Goal: Information Seeking & Learning: Check status

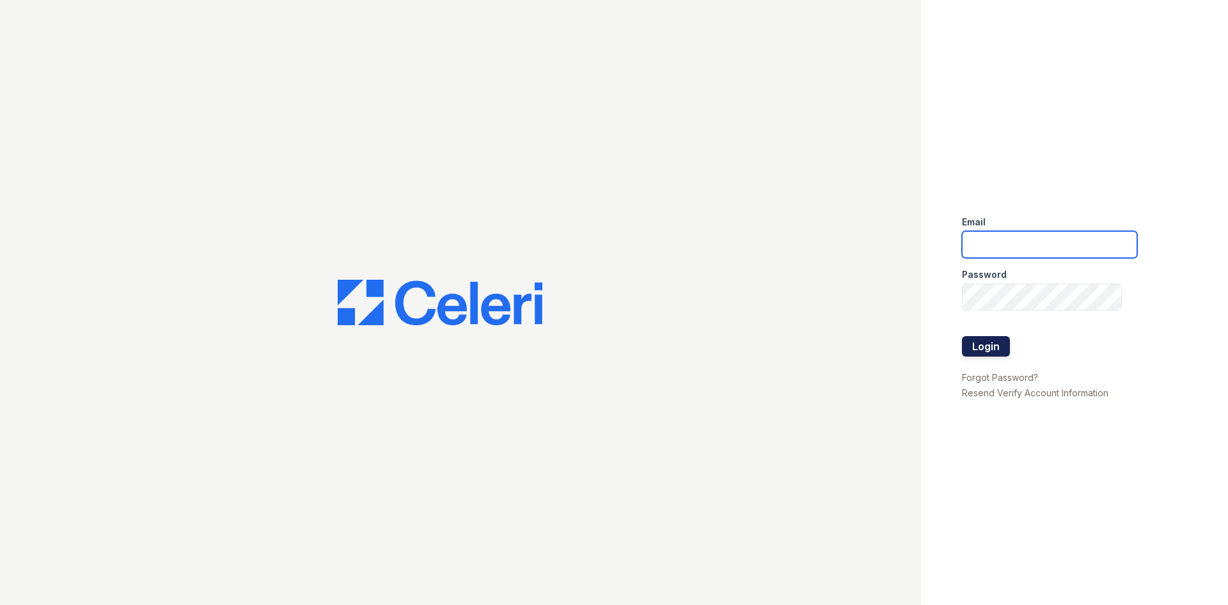
type input "[EMAIL_ADDRESS][DOMAIN_NAME]"
click at [988, 344] on button "Login" at bounding box center [986, 346] width 48 height 20
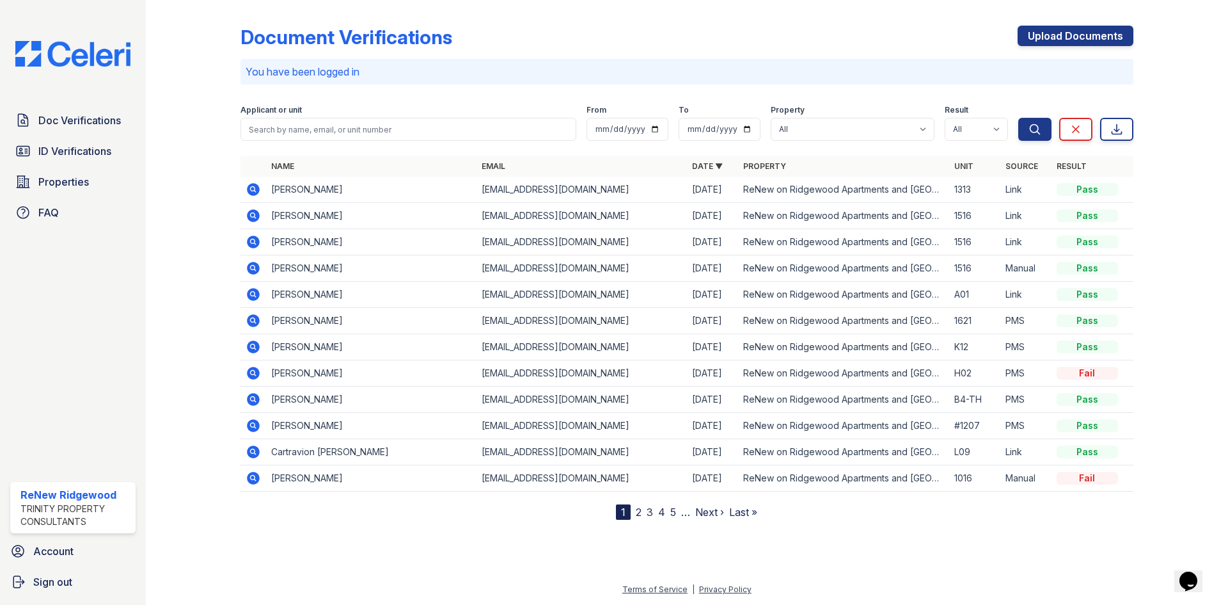
click at [253, 191] on icon at bounding box center [253, 189] width 15 height 15
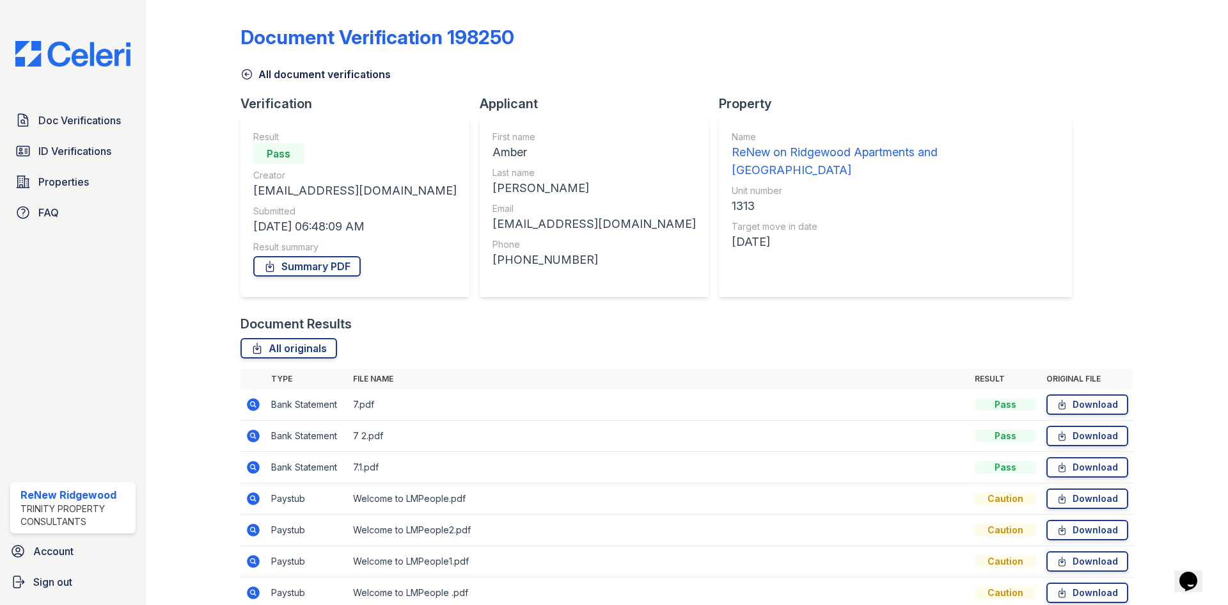
click at [253, 74] on link "All document verifications" at bounding box center [316, 74] width 150 height 15
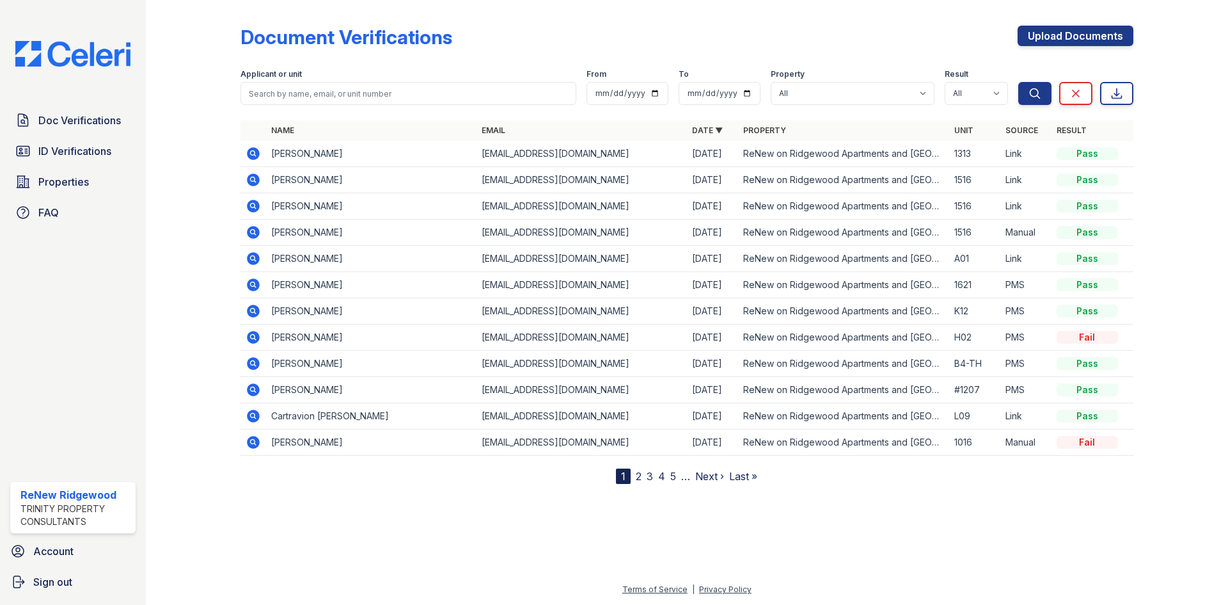
click at [255, 177] on icon at bounding box center [253, 179] width 13 height 13
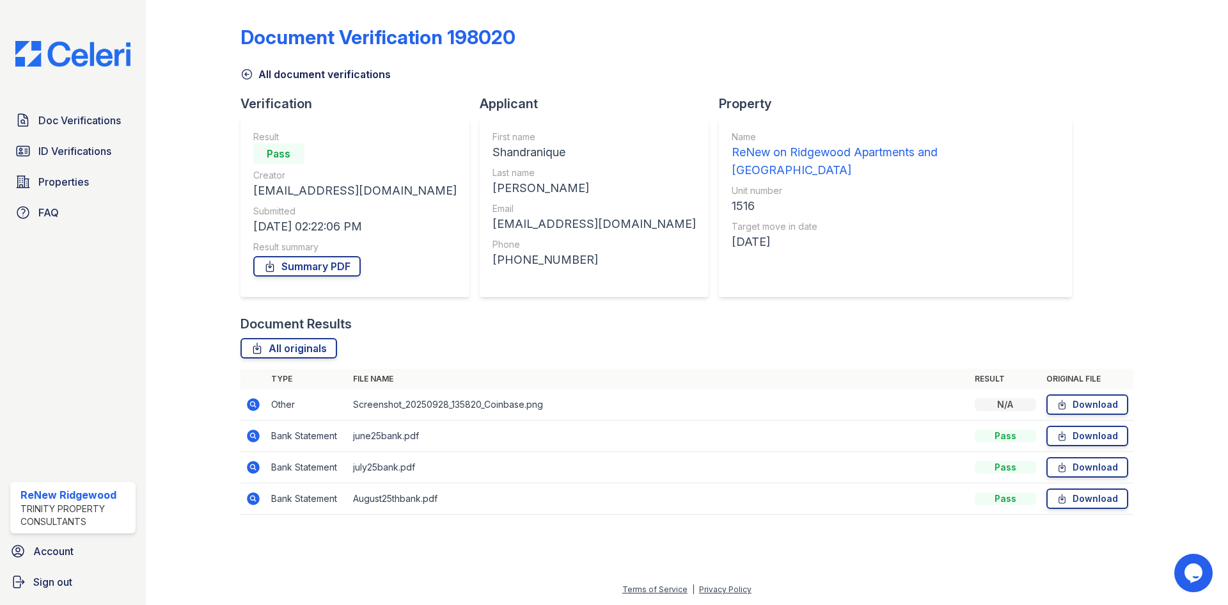
click at [241, 65] on div "All document verifications" at bounding box center [687, 70] width 893 height 23
click at [244, 71] on icon at bounding box center [247, 74] width 13 height 13
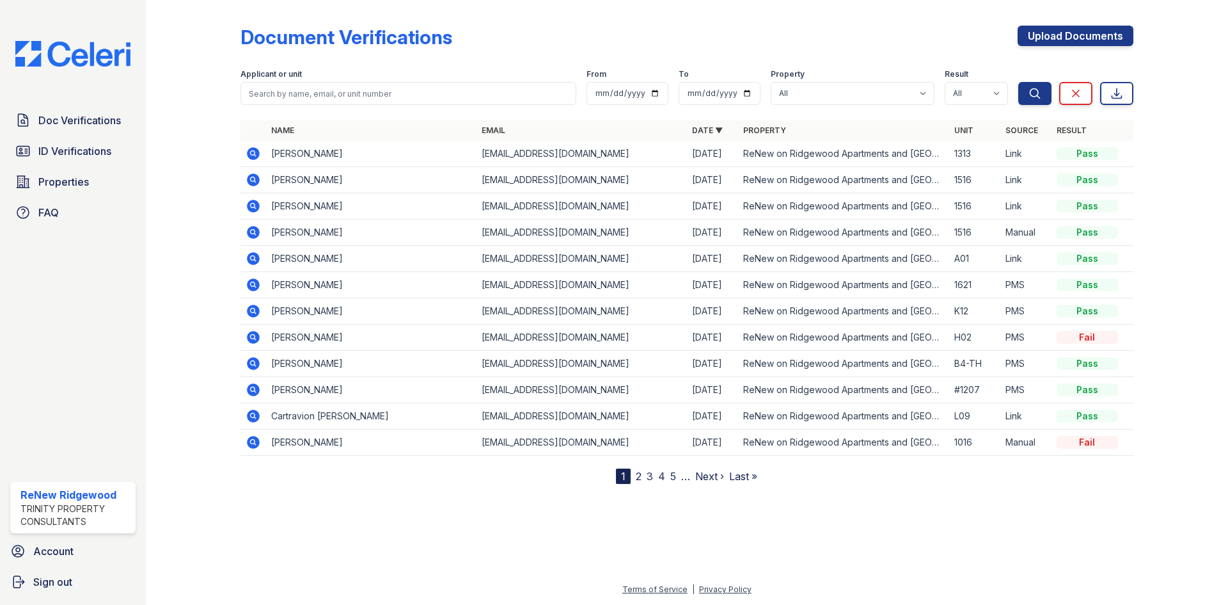
click at [257, 154] on icon at bounding box center [253, 153] width 13 height 13
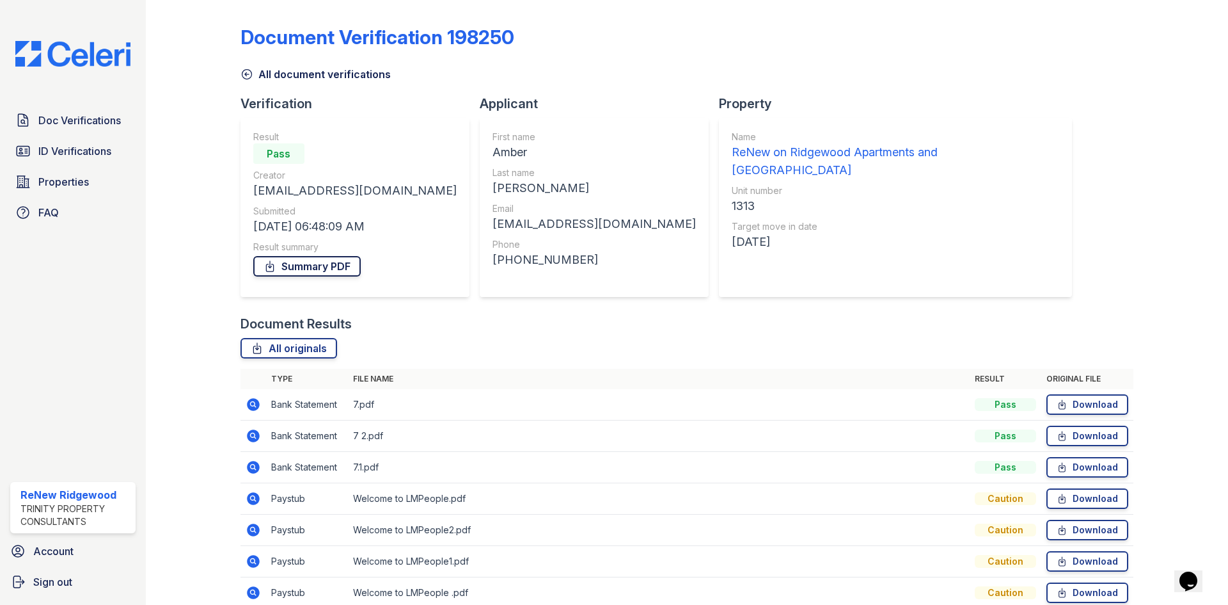
click at [336, 264] on link "Summary PDF" at bounding box center [306, 266] width 107 height 20
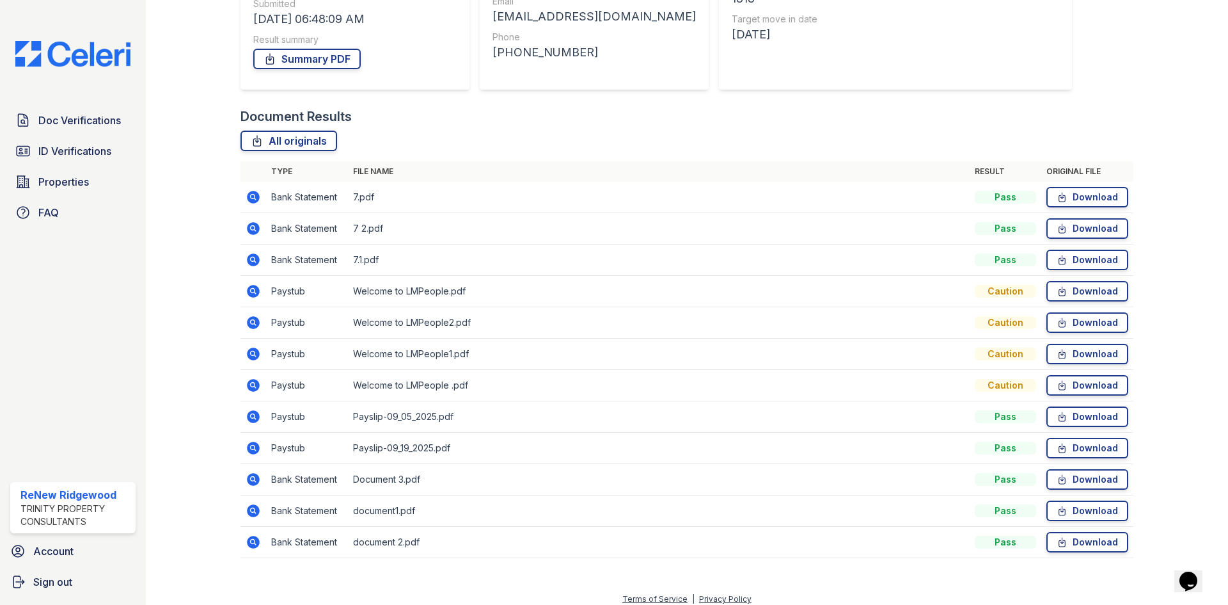
scroll to position [217, 0]
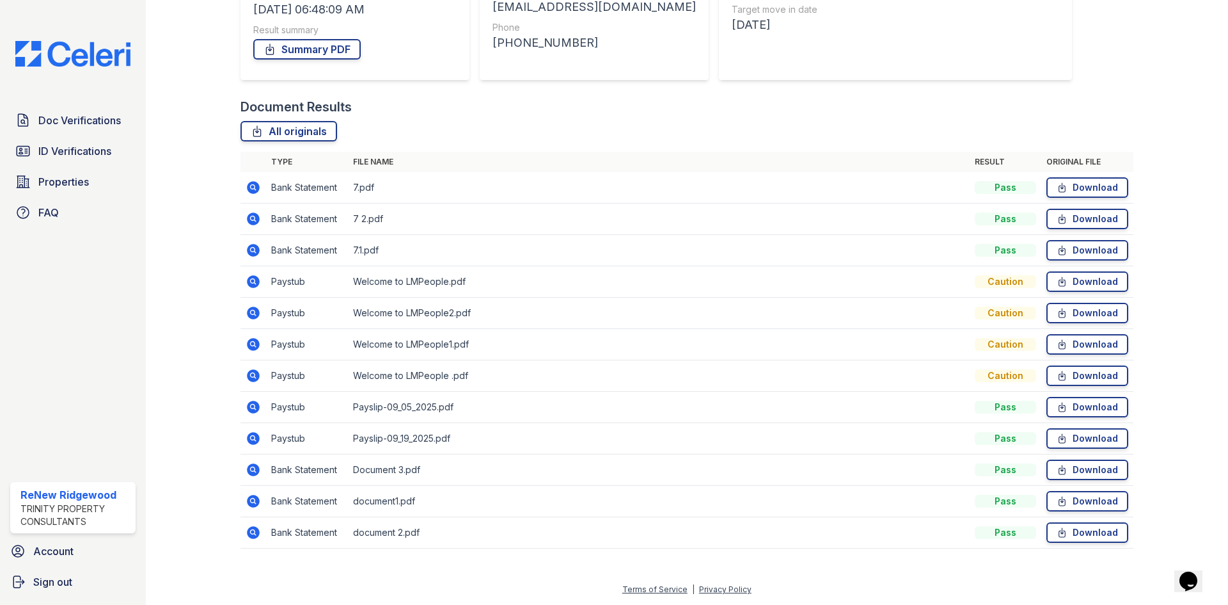
click at [251, 253] on icon at bounding box center [253, 250] width 13 height 13
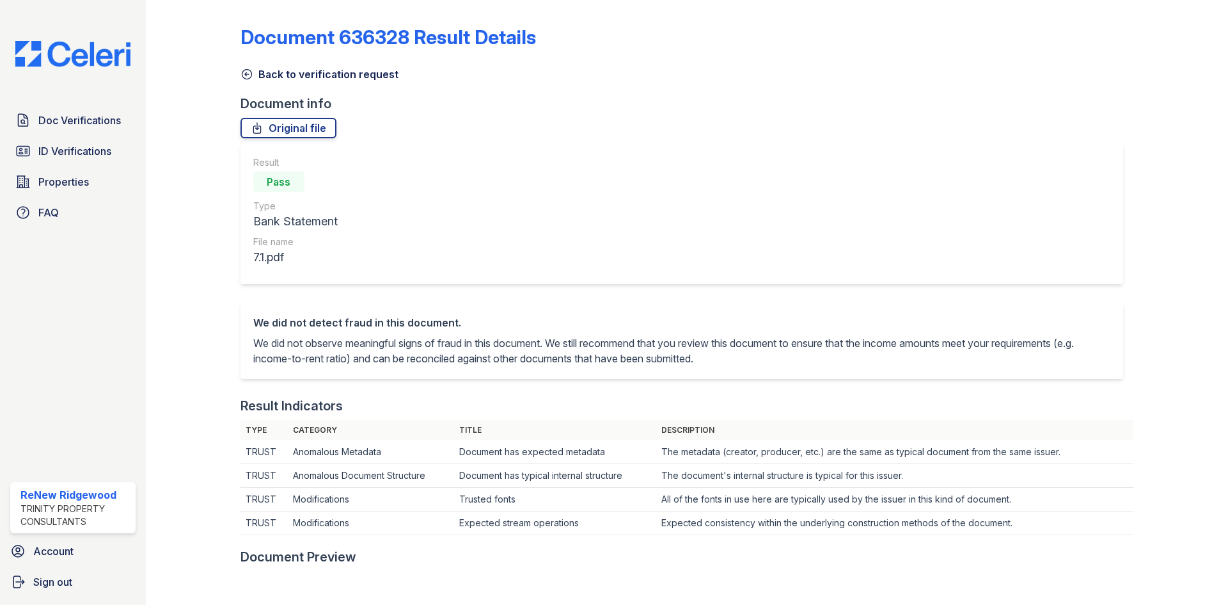
click at [290, 77] on link "Back to verification request" at bounding box center [320, 74] width 158 height 15
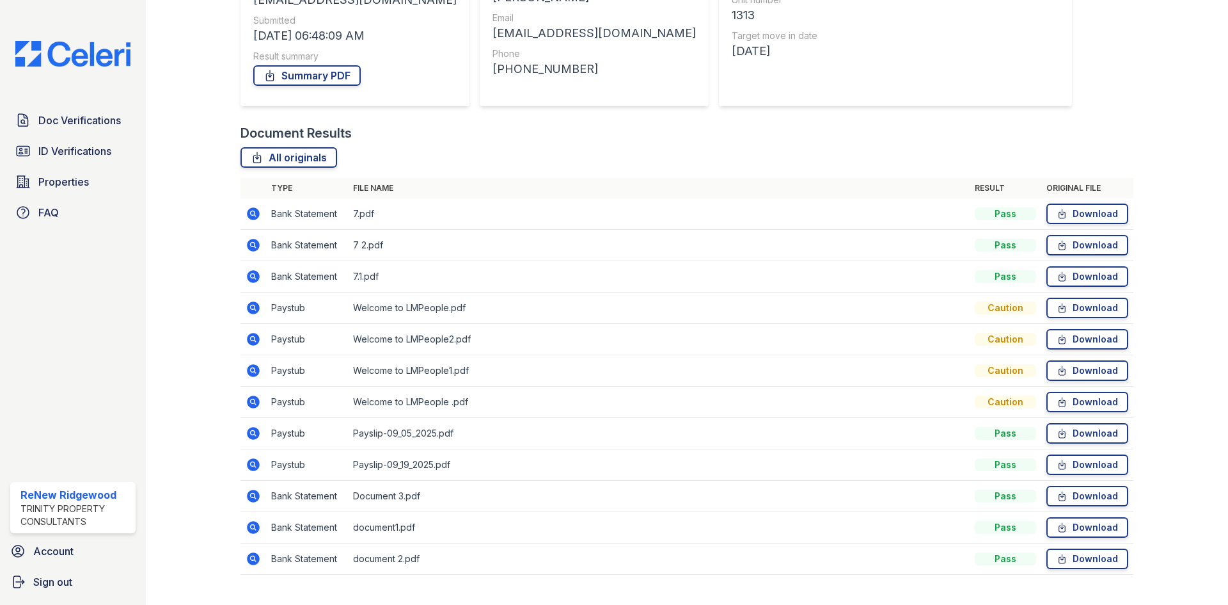
scroll to position [192, 0]
click at [250, 491] on icon at bounding box center [253, 494] width 13 height 13
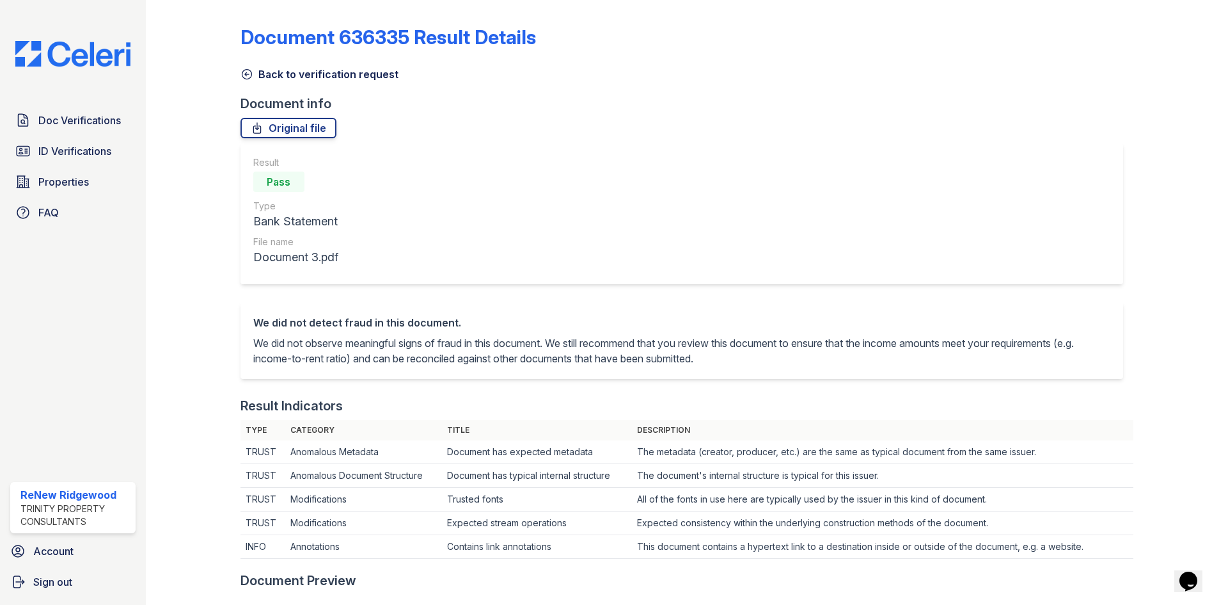
click at [290, 74] on link "Back to verification request" at bounding box center [320, 74] width 158 height 15
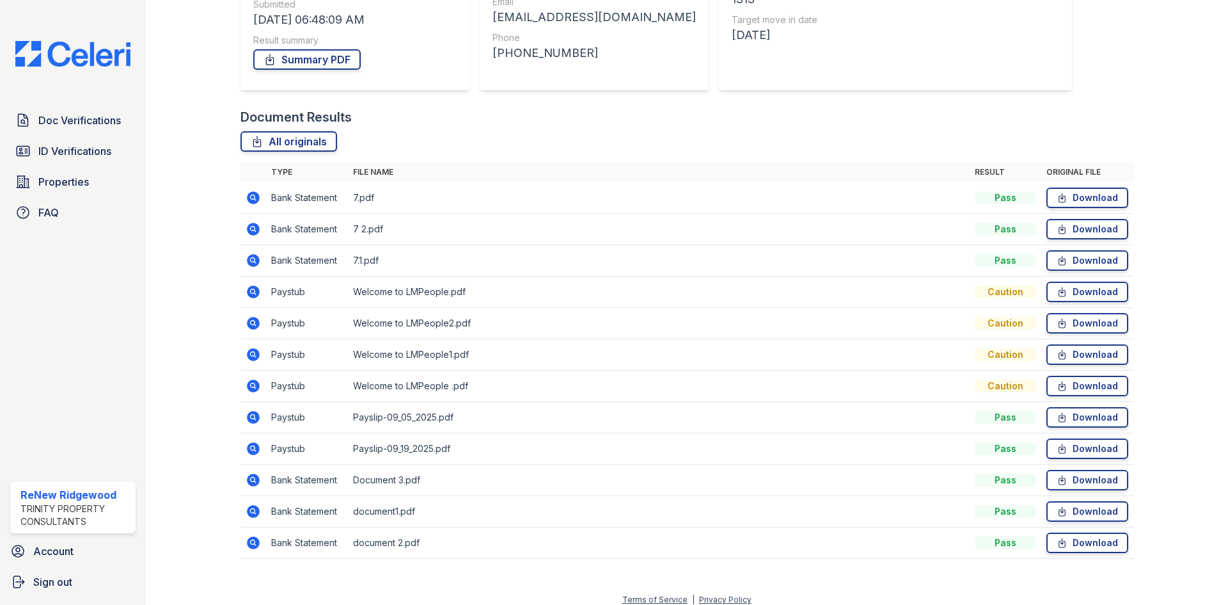
scroll to position [217, 0]
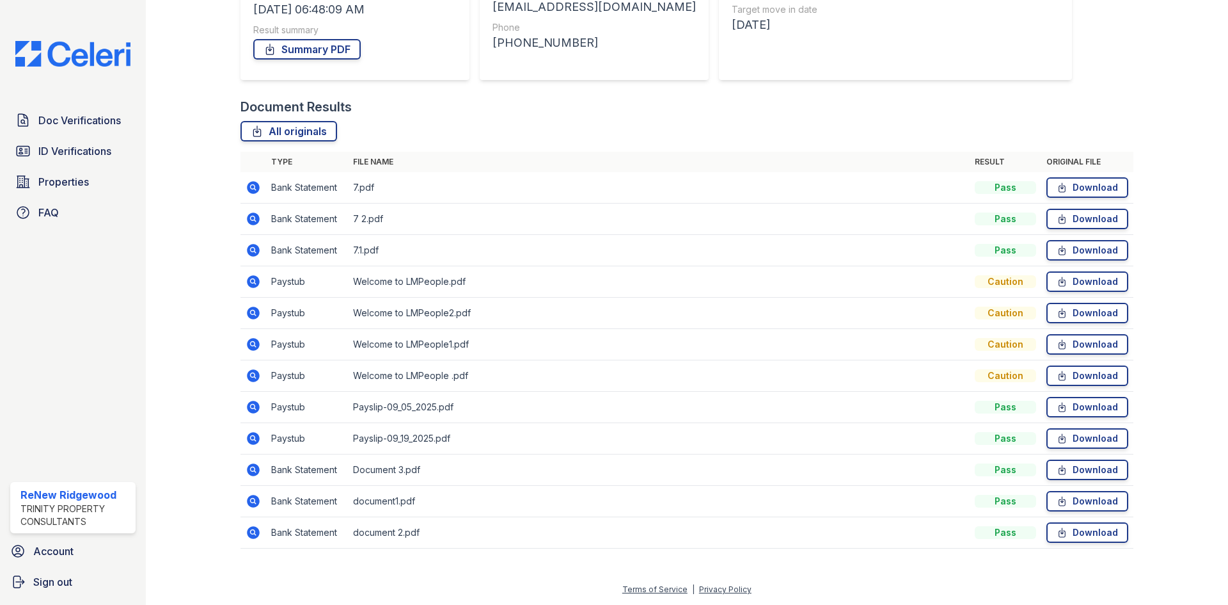
click at [247, 308] on icon at bounding box center [253, 312] width 15 height 15
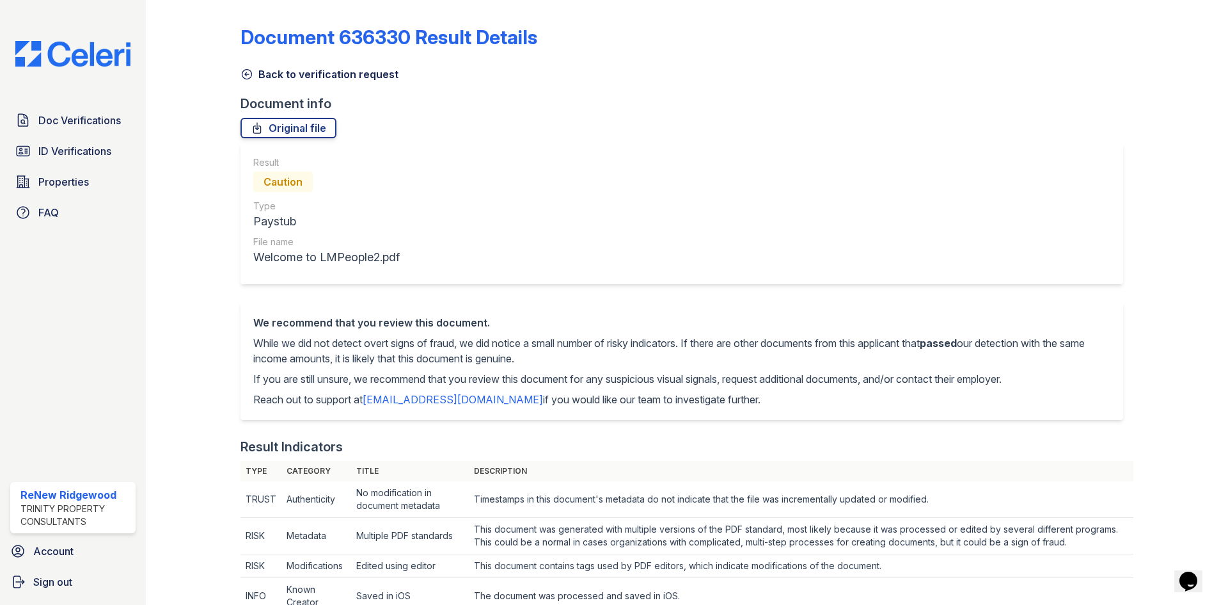
click at [260, 74] on link "Back to verification request" at bounding box center [320, 74] width 158 height 15
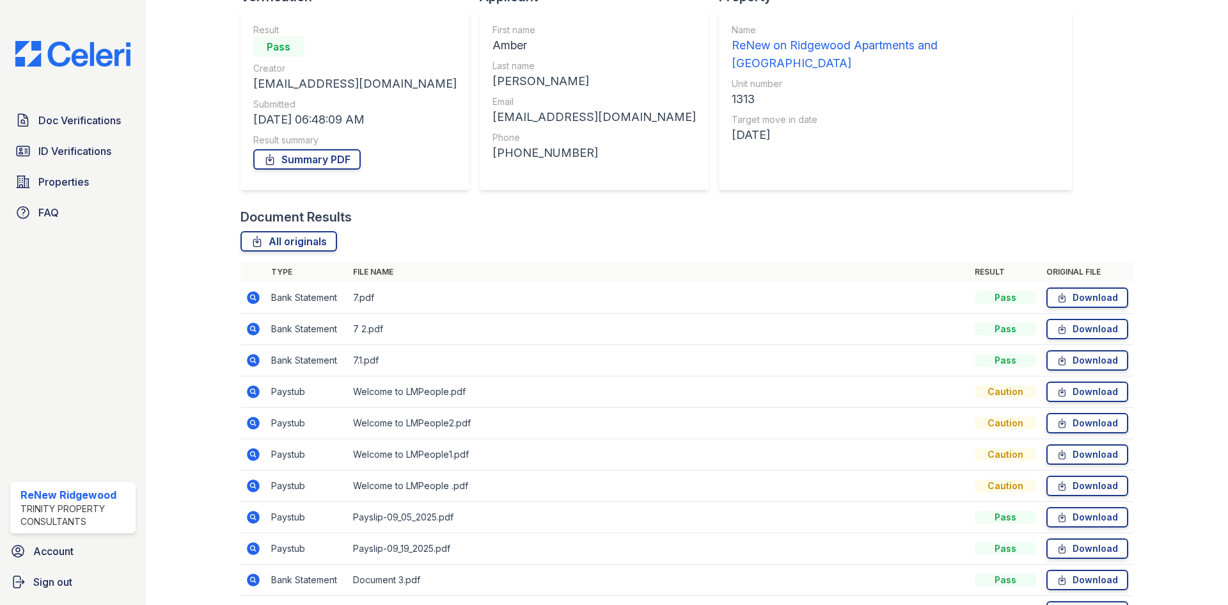
scroll to position [128, 0]
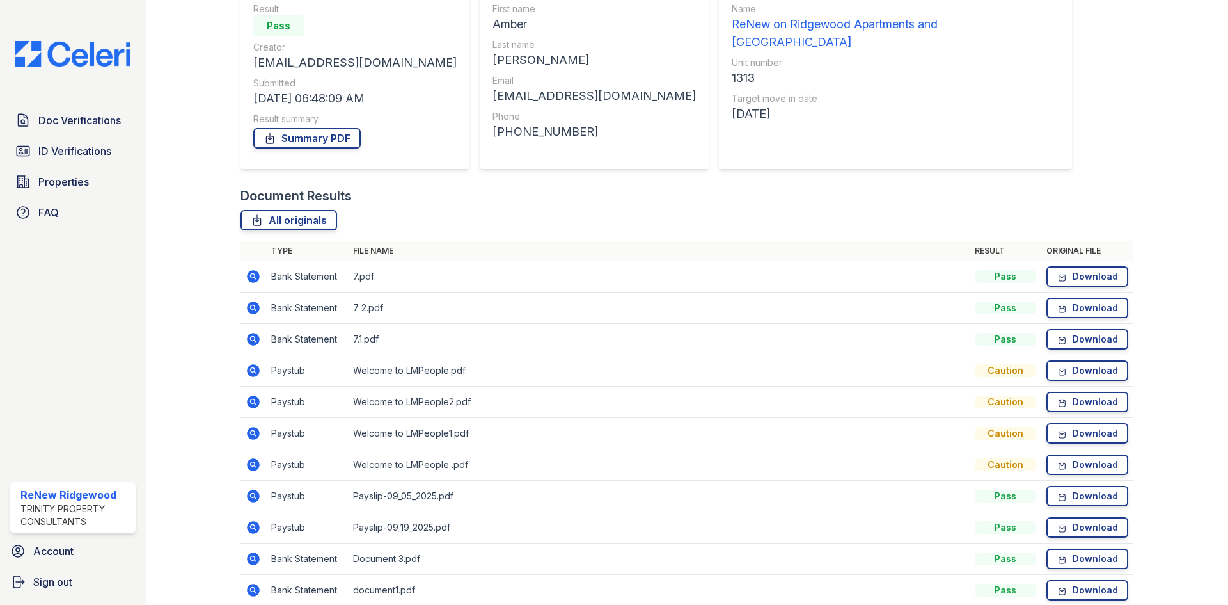
click at [255, 500] on icon at bounding box center [253, 495] width 13 height 13
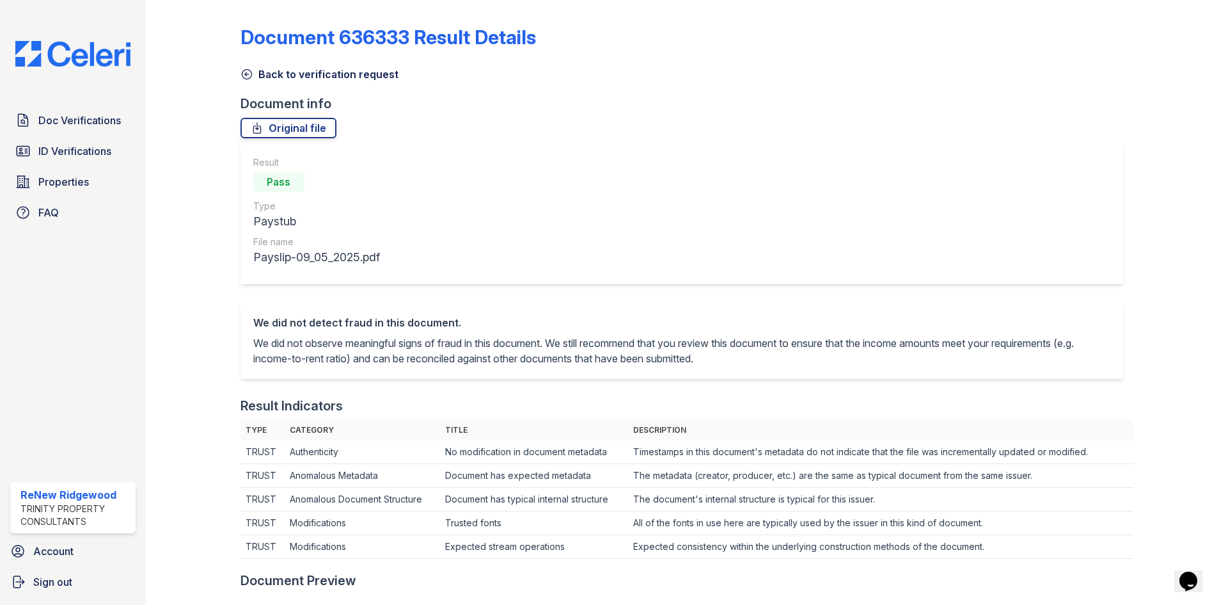
click at [244, 68] on icon at bounding box center [247, 74] width 13 height 13
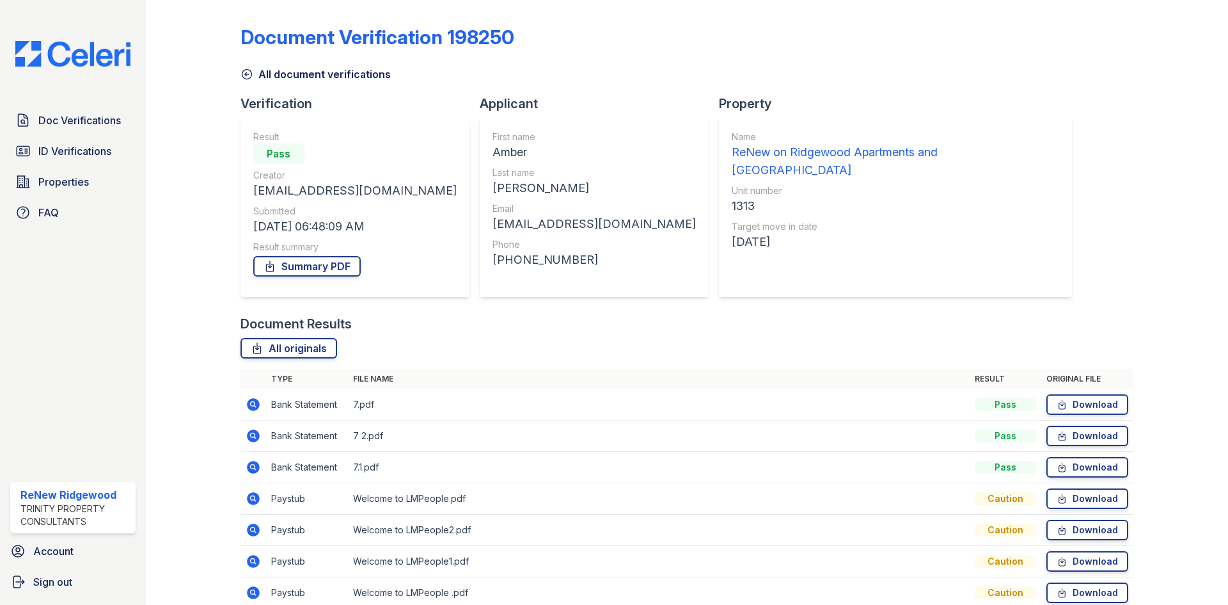
scroll to position [217, 0]
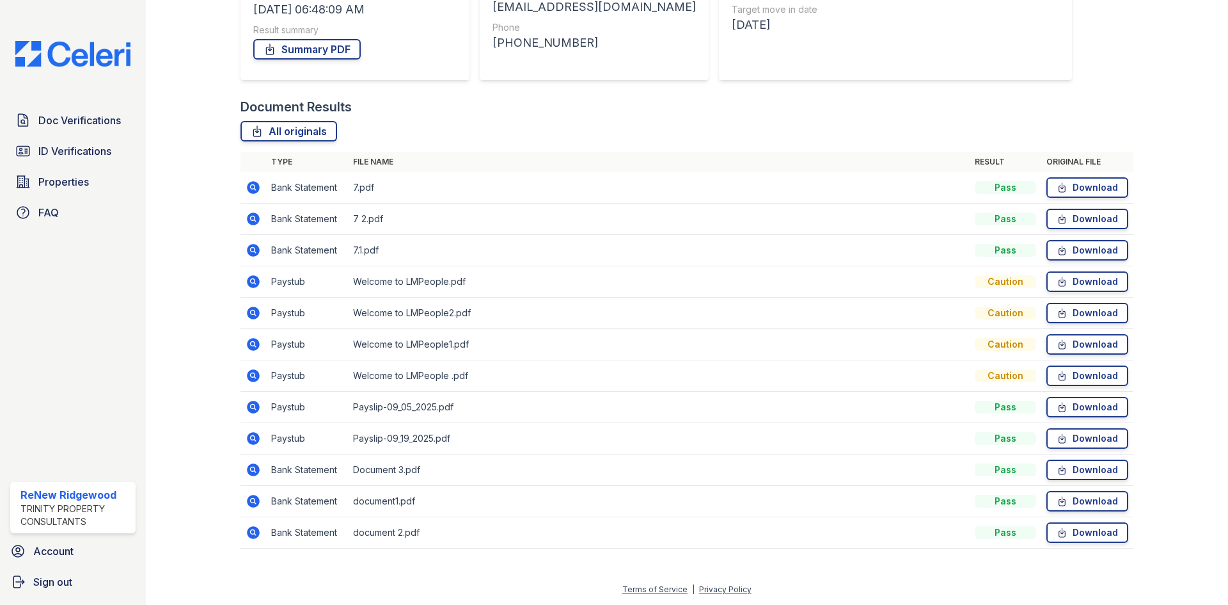
click at [249, 376] on icon at bounding box center [253, 375] width 13 height 13
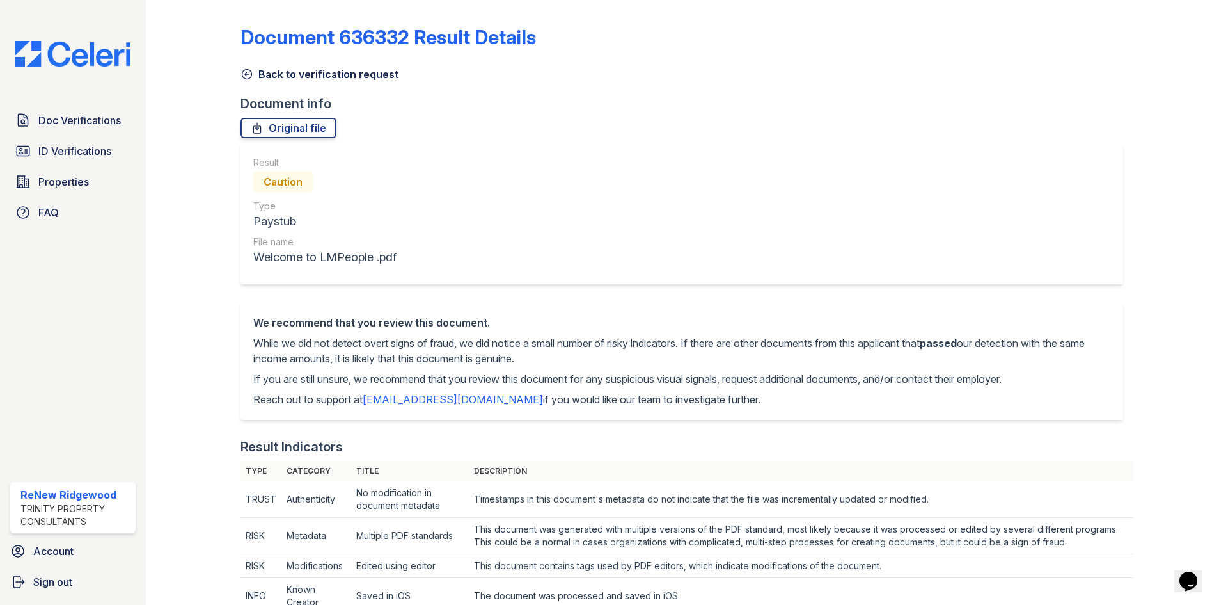
click at [380, 75] on link "Back to verification request" at bounding box center [320, 74] width 158 height 15
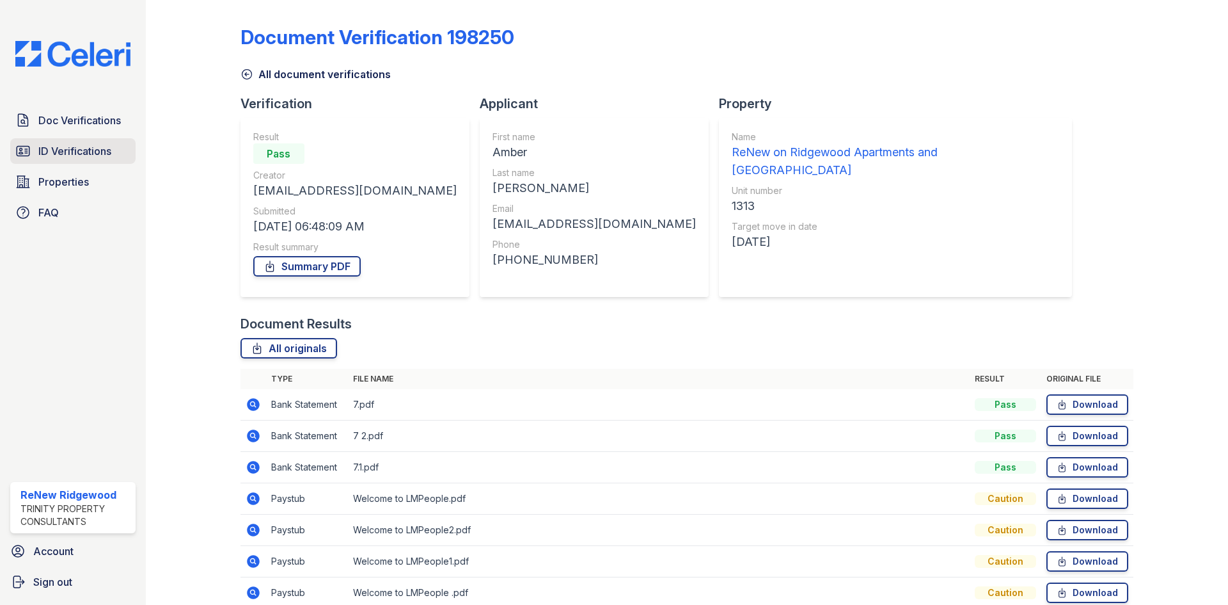
click at [97, 157] on span "ID Verifications" at bounding box center [74, 150] width 73 height 15
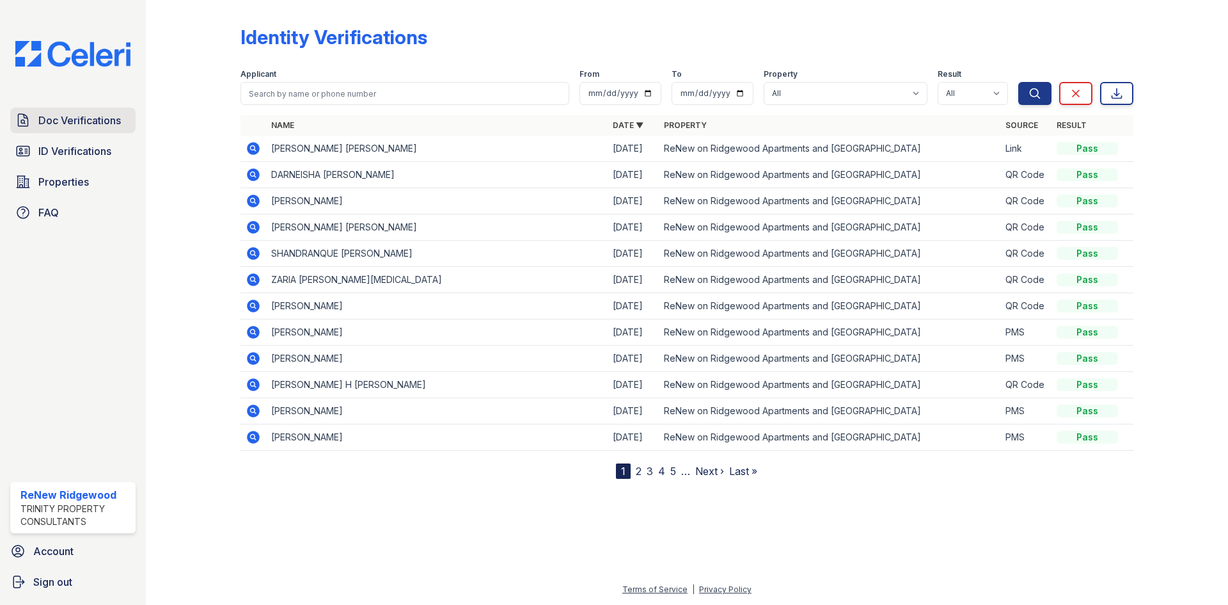
click at [97, 127] on span "Doc Verifications" at bounding box center [79, 120] width 83 height 15
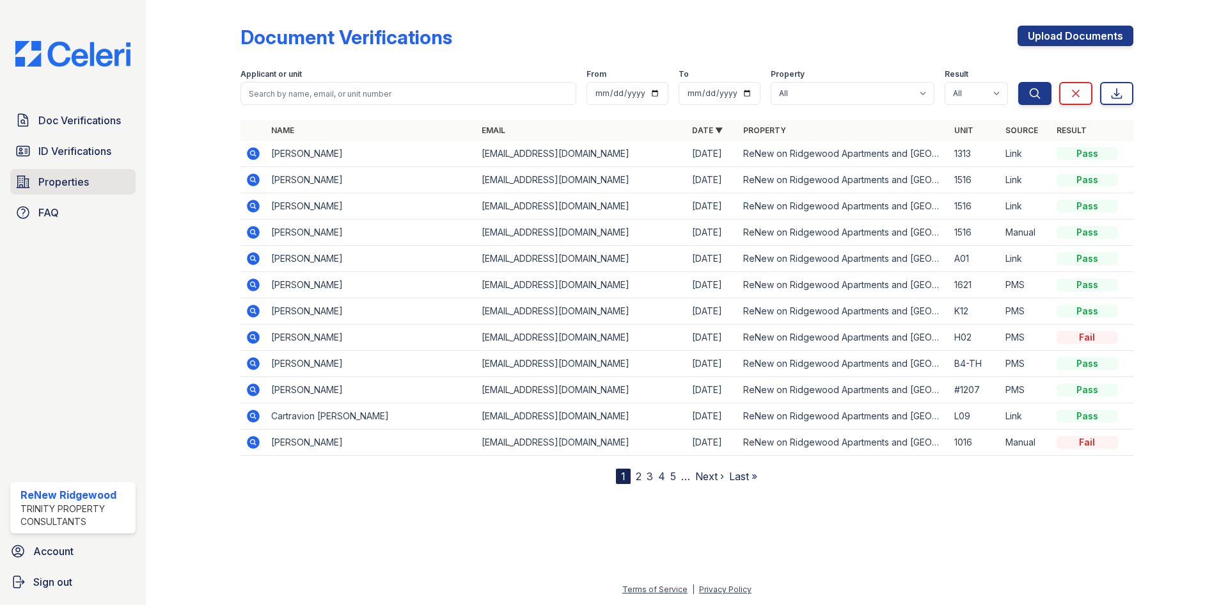
click at [84, 182] on span "Properties" at bounding box center [63, 181] width 51 height 15
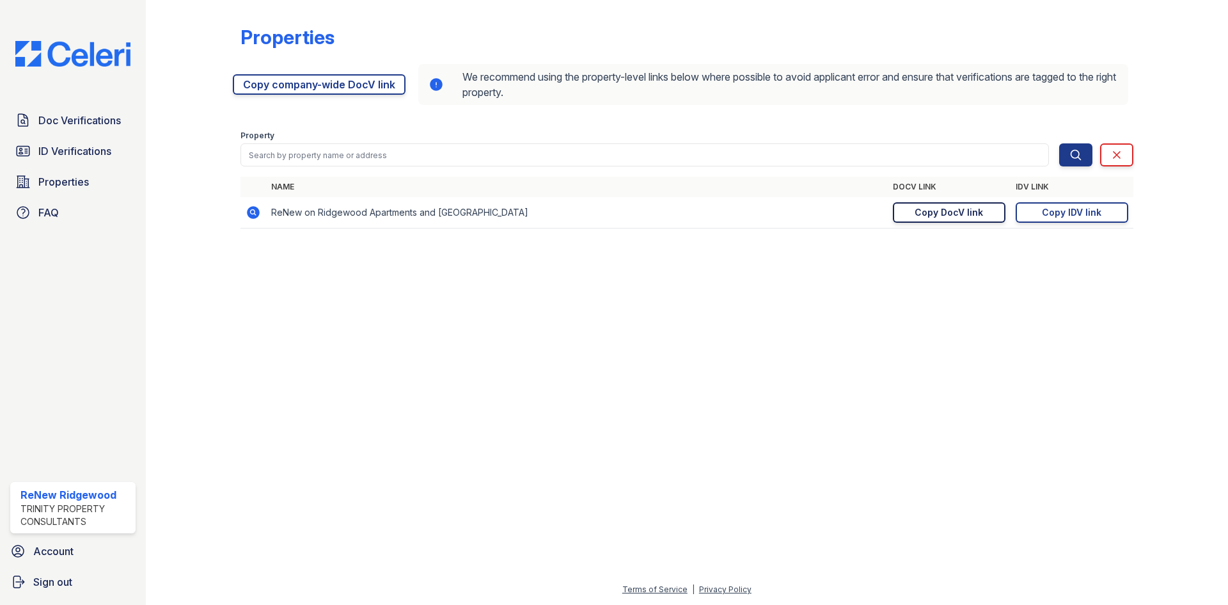
click at [969, 212] on div "Copy DocV link" at bounding box center [949, 212] width 68 height 13
click at [47, 154] on span "ID Verifications" at bounding box center [74, 150] width 73 height 15
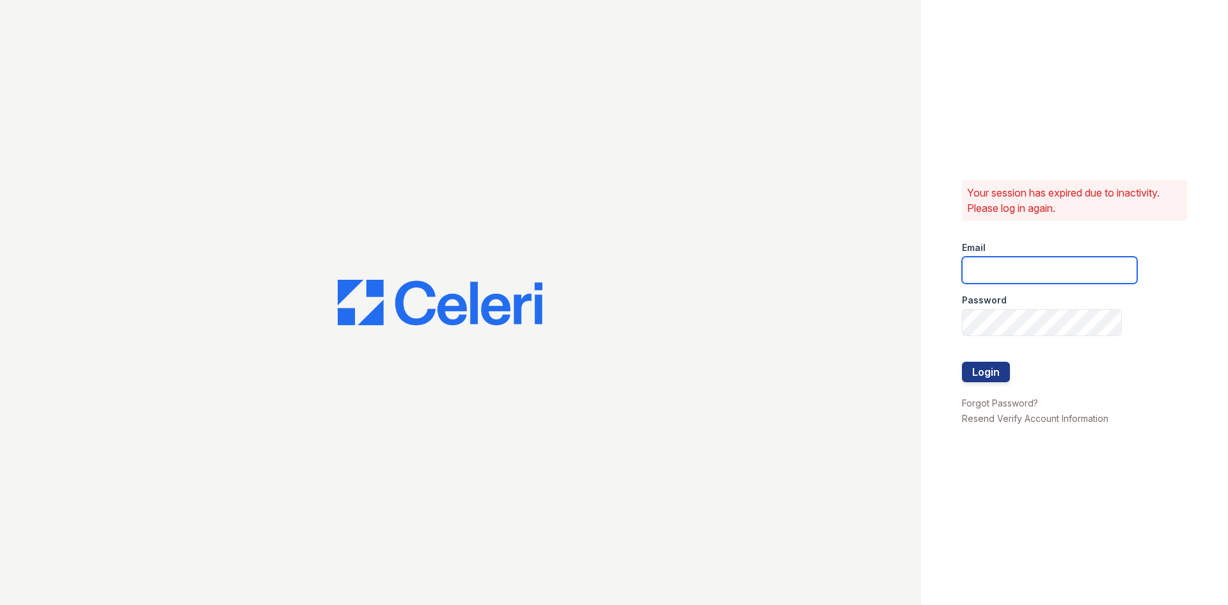
type input "[EMAIL_ADDRESS][DOMAIN_NAME]"
click at [988, 377] on button "Login" at bounding box center [986, 371] width 48 height 20
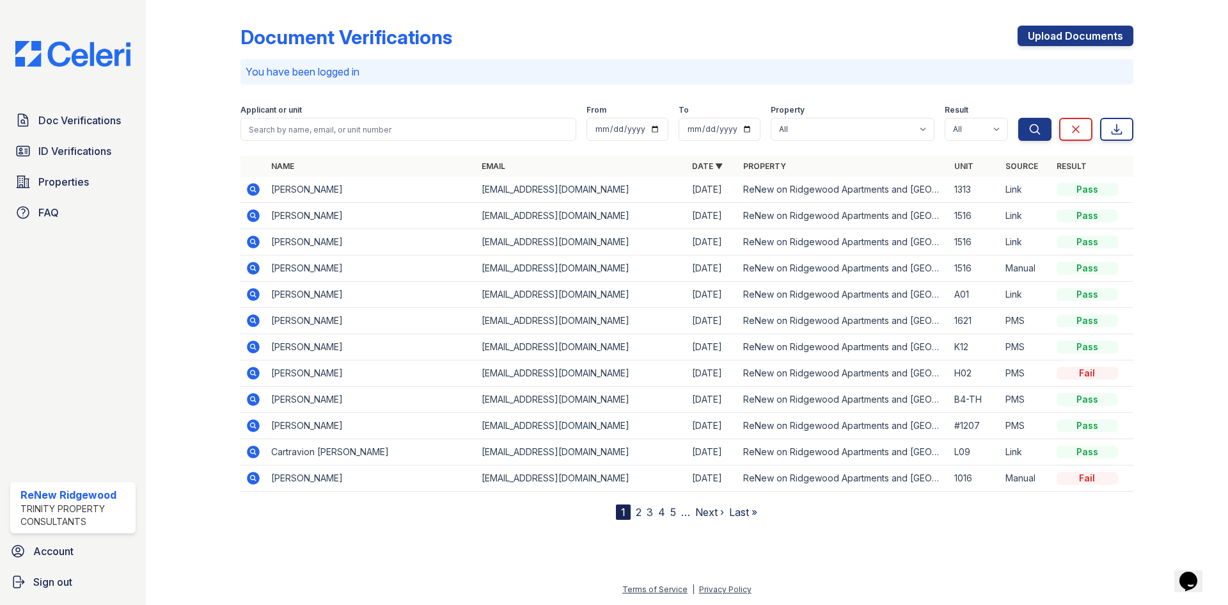
drag, startPoint x: 374, startPoint y: 297, endPoint x: 416, endPoint y: 395, distance: 106.9
click at [406, 390] on tbody "[PERSON_NAME] [EMAIL_ADDRESS][DOMAIN_NAME] [DATE] ReNew on Ridgewood Apartments…" at bounding box center [687, 334] width 893 height 315
click at [390, 523] on div "Document Verifications Upload Documents You have been logged in Filter Applican…" at bounding box center [686, 270] width 1041 height 540
click at [699, 510] on link "Next ›" at bounding box center [709, 511] width 29 height 13
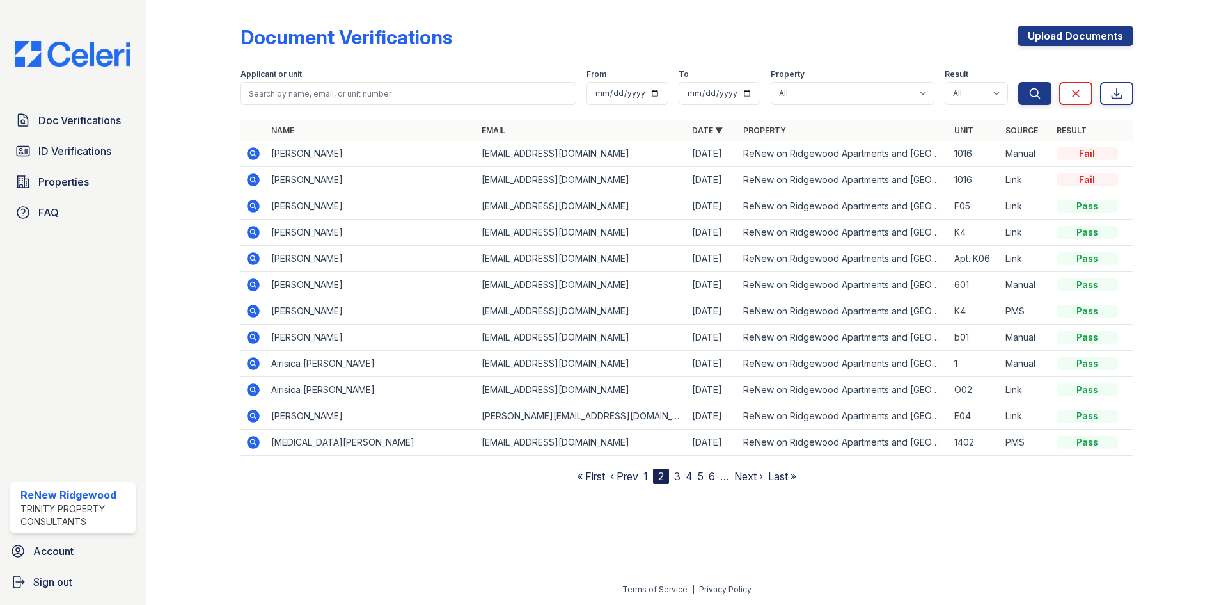
click at [641, 476] on nav "« First ‹ Prev 1 2 3 4 5 6 … Next › Last »" at bounding box center [686, 475] width 219 height 15
click at [645, 478] on link "1" at bounding box center [646, 476] width 4 height 13
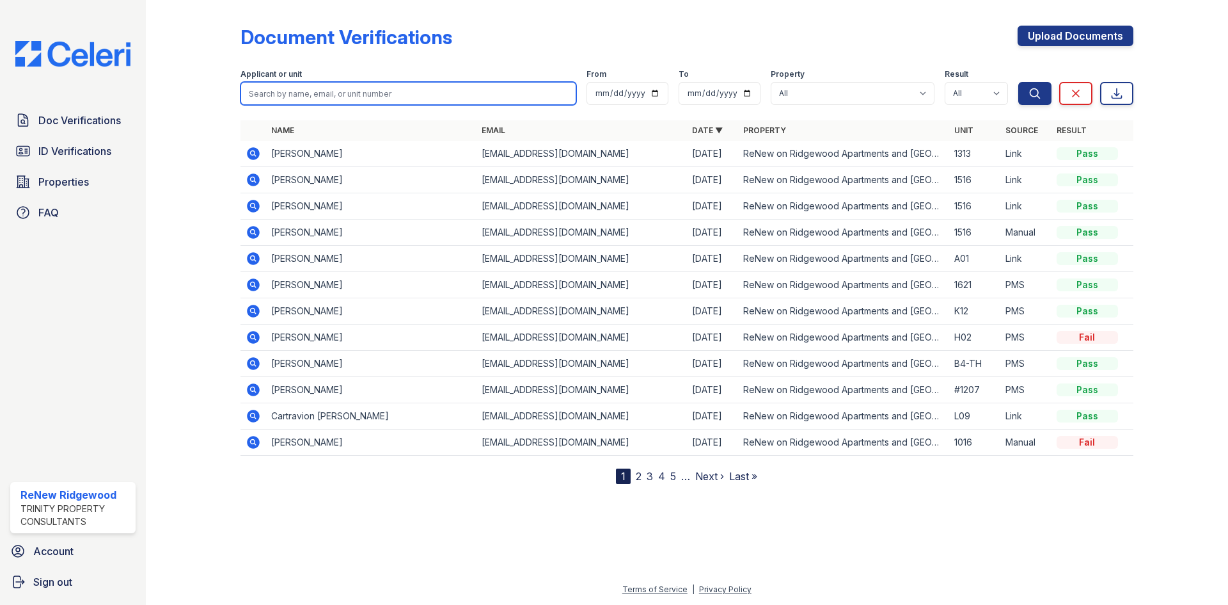
click at [373, 92] on input "search" at bounding box center [409, 93] width 336 height 23
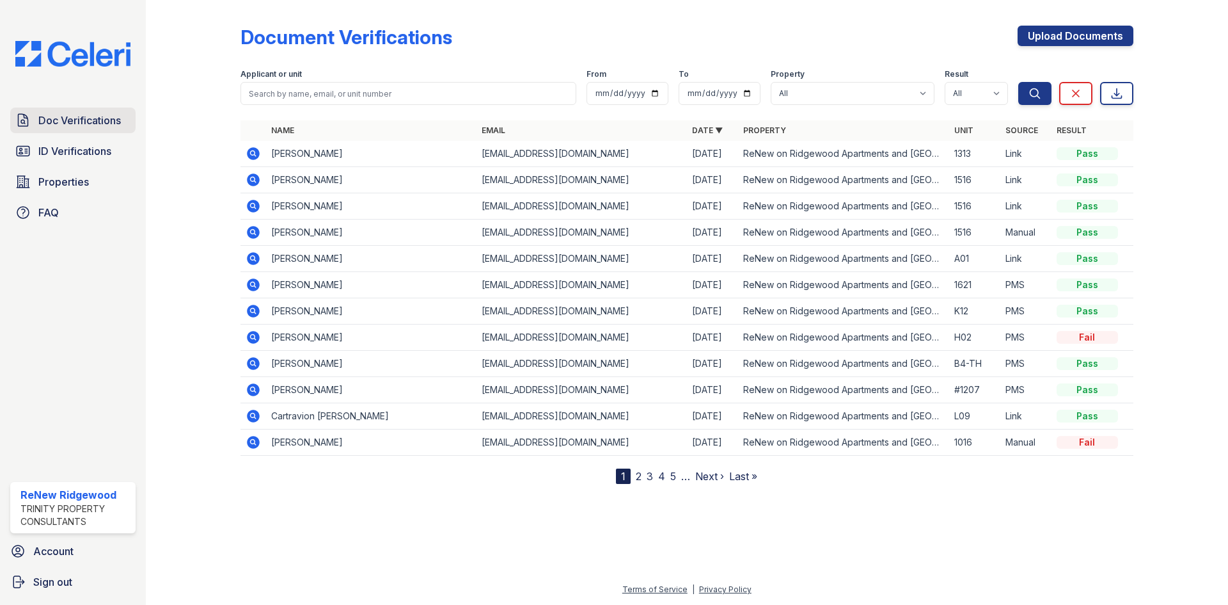
click at [58, 127] on span "Doc Verifications" at bounding box center [79, 120] width 83 height 15
click at [97, 123] on span "Doc Verifications" at bounding box center [79, 120] width 83 height 15
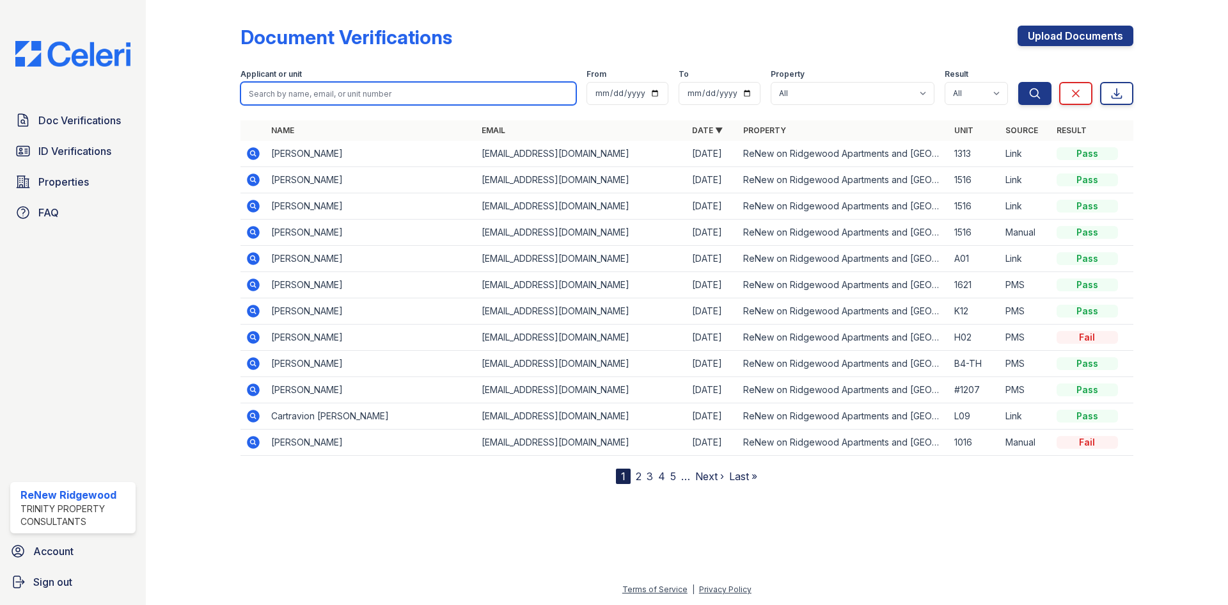
click at [341, 93] on input "search" at bounding box center [409, 93] width 336 height 23
type input "danos"
click at [1018, 82] on button "Search" at bounding box center [1034, 93] width 33 height 23
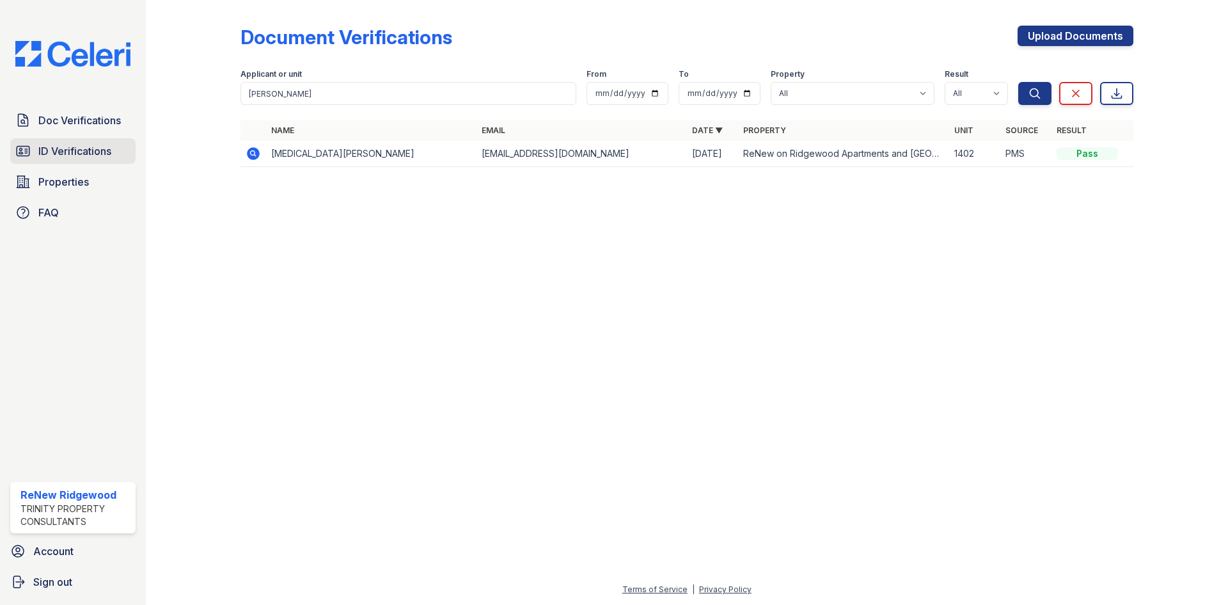
click at [84, 160] on link "ID Verifications" at bounding box center [72, 151] width 125 height 26
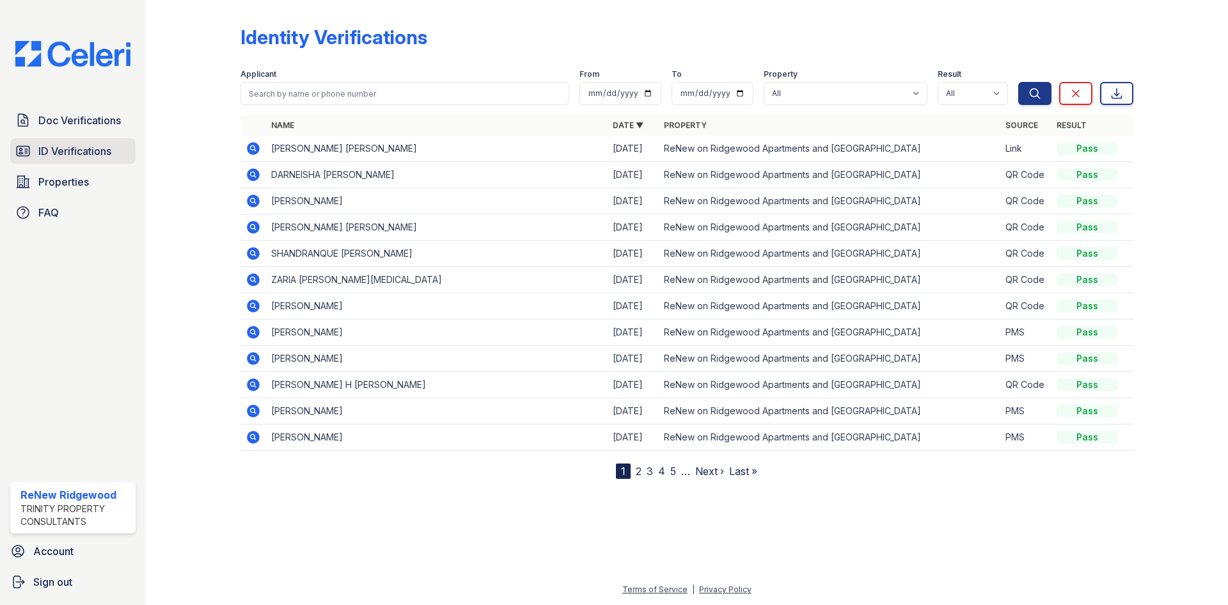
click at [59, 153] on span "ID Verifications" at bounding box center [74, 150] width 73 height 15
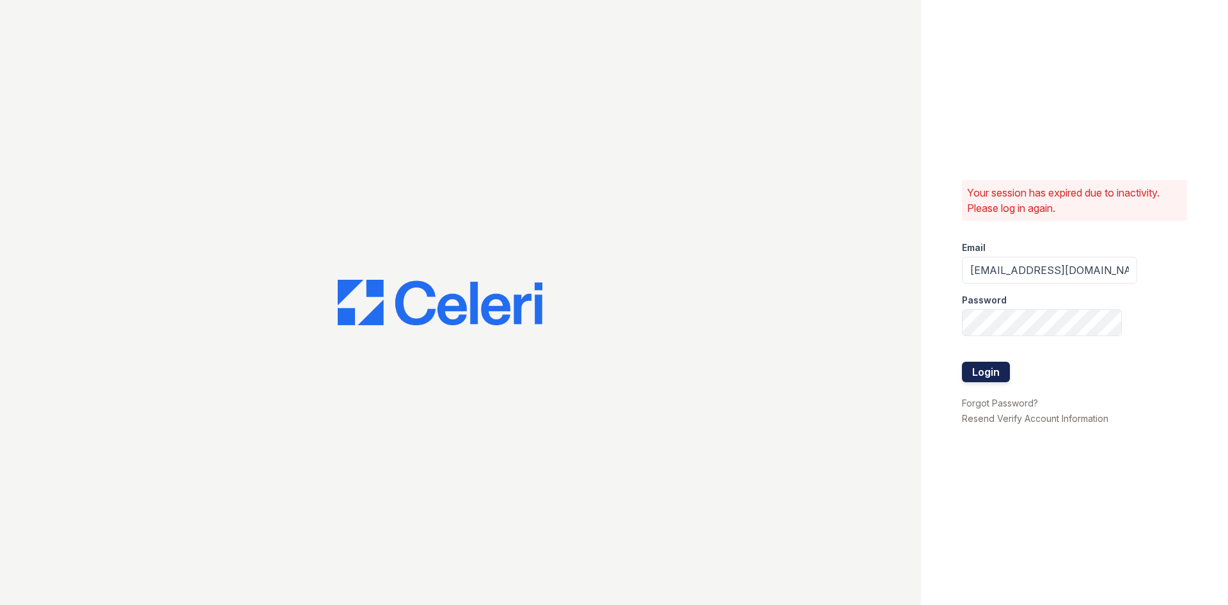
click at [988, 369] on button "Login" at bounding box center [986, 371] width 48 height 20
